Goal: Check status

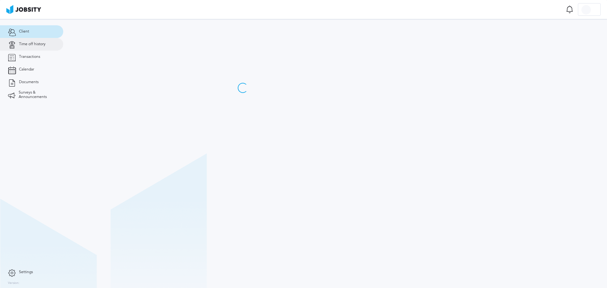
click at [44, 47] on link "Time off history" at bounding box center [31, 44] width 63 height 13
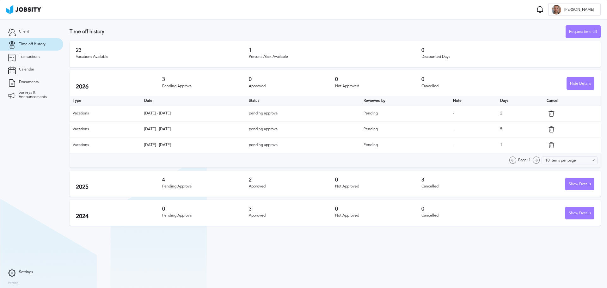
click at [187, 184] on div "Pending Approval" at bounding box center [205, 186] width 86 height 4
click at [171, 186] on div "Pending Approval" at bounding box center [205, 186] width 86 height 4
click at [242, 190] on div "4 Pending Approval" at bounding box center [205, 183] width 86 height 13
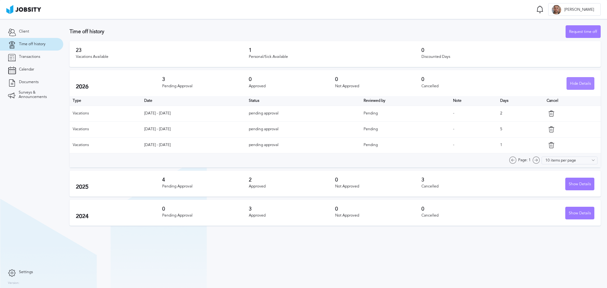
click at [584, 82] on div "Hide Details" at bounding box center [580, 83] width 27 height 13
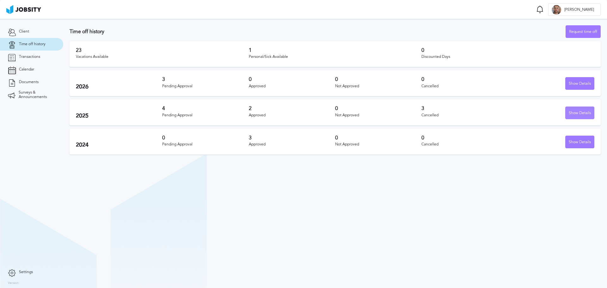
click at [582, 112] on div "Show Details" at bounding box center [579, 113] width 28 height 13
